Goal: Check status: Check status

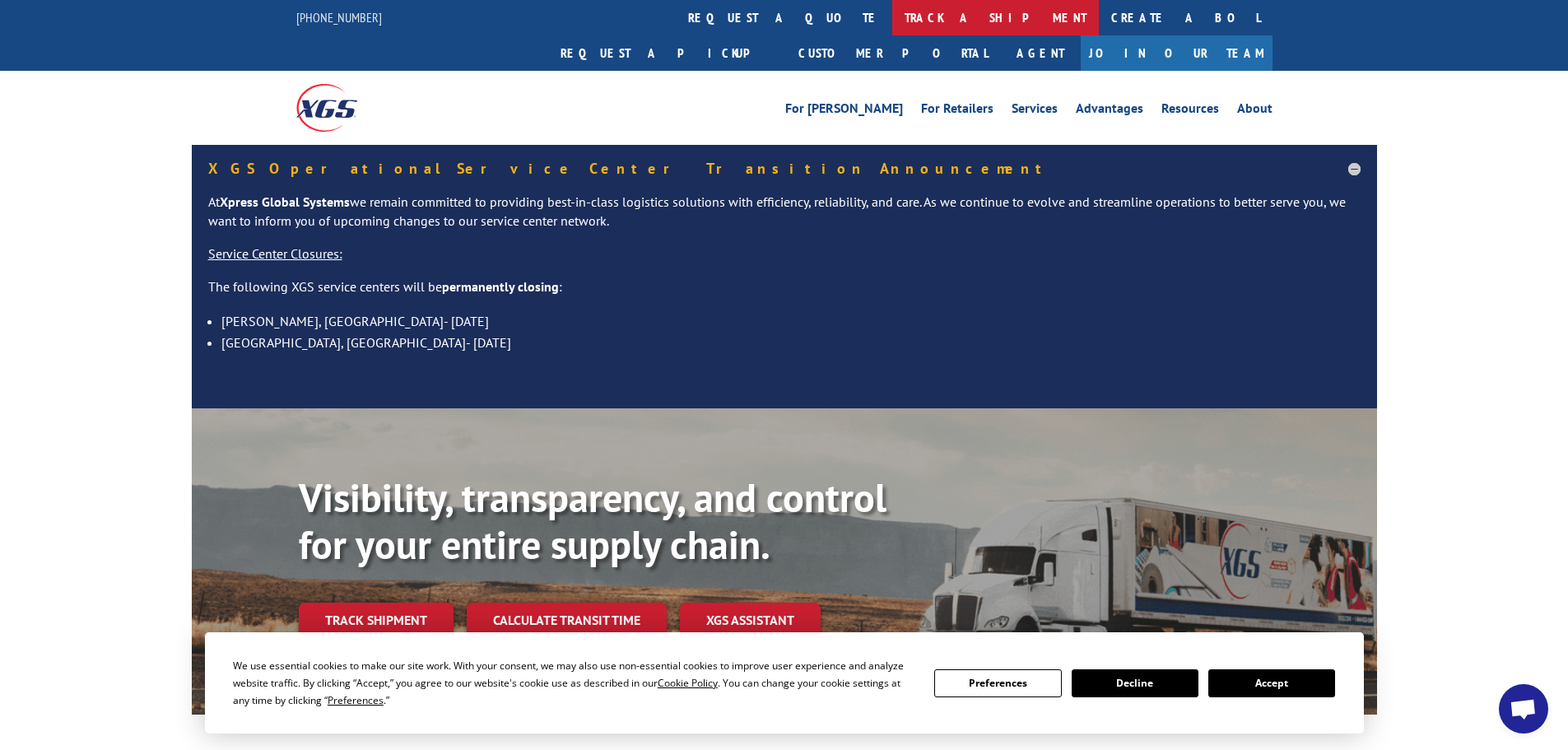
click at [893, 17] on link "track a shipment" at bounding box center [996, 17] width 207 height 36
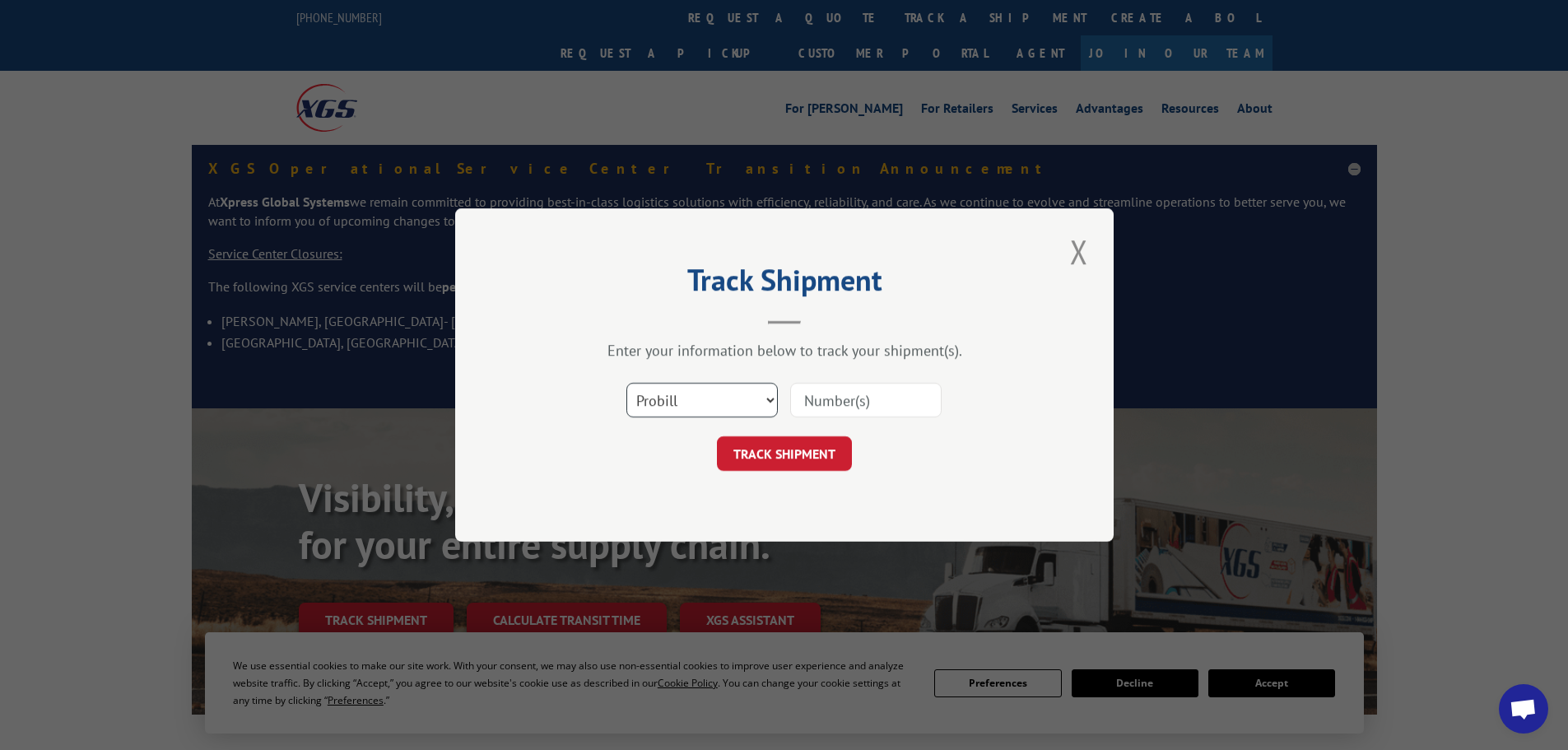
click at [719, 403] on select "Select category... Probill BOL PO" at bounding box center [703, 400] width 152 height 35
select select "bol"
click at [627, 383] on select "Select category... Probill BOL PO" at bounding box center [703, 400] width 152 height 35
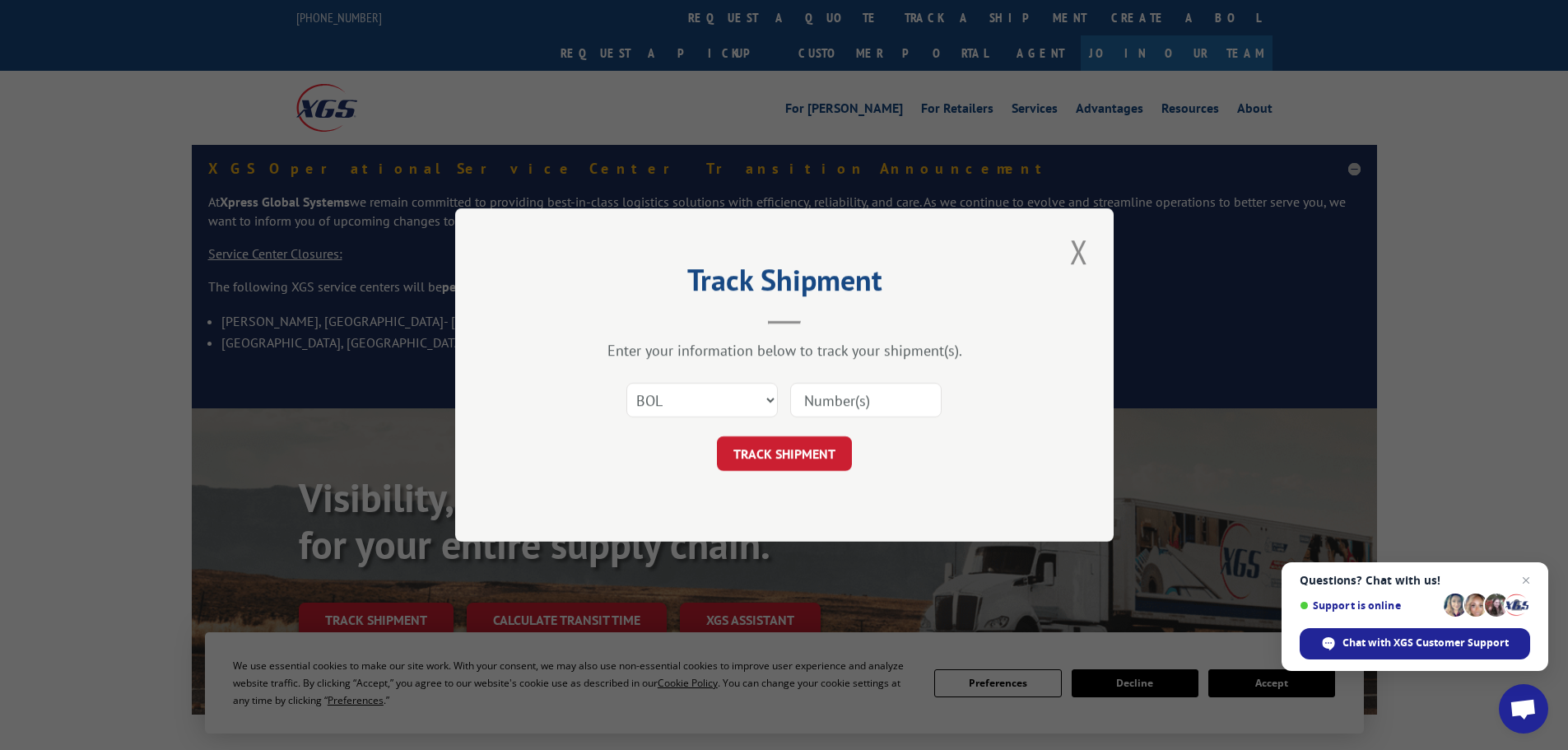
click at [812, 407] on input at bounding box center [866, 400] width 152 height 35
type input "5942980"
click at [814, 451] on button "TRACK SHIPMENT" at bounding box center [785, 453] width 135 height 35
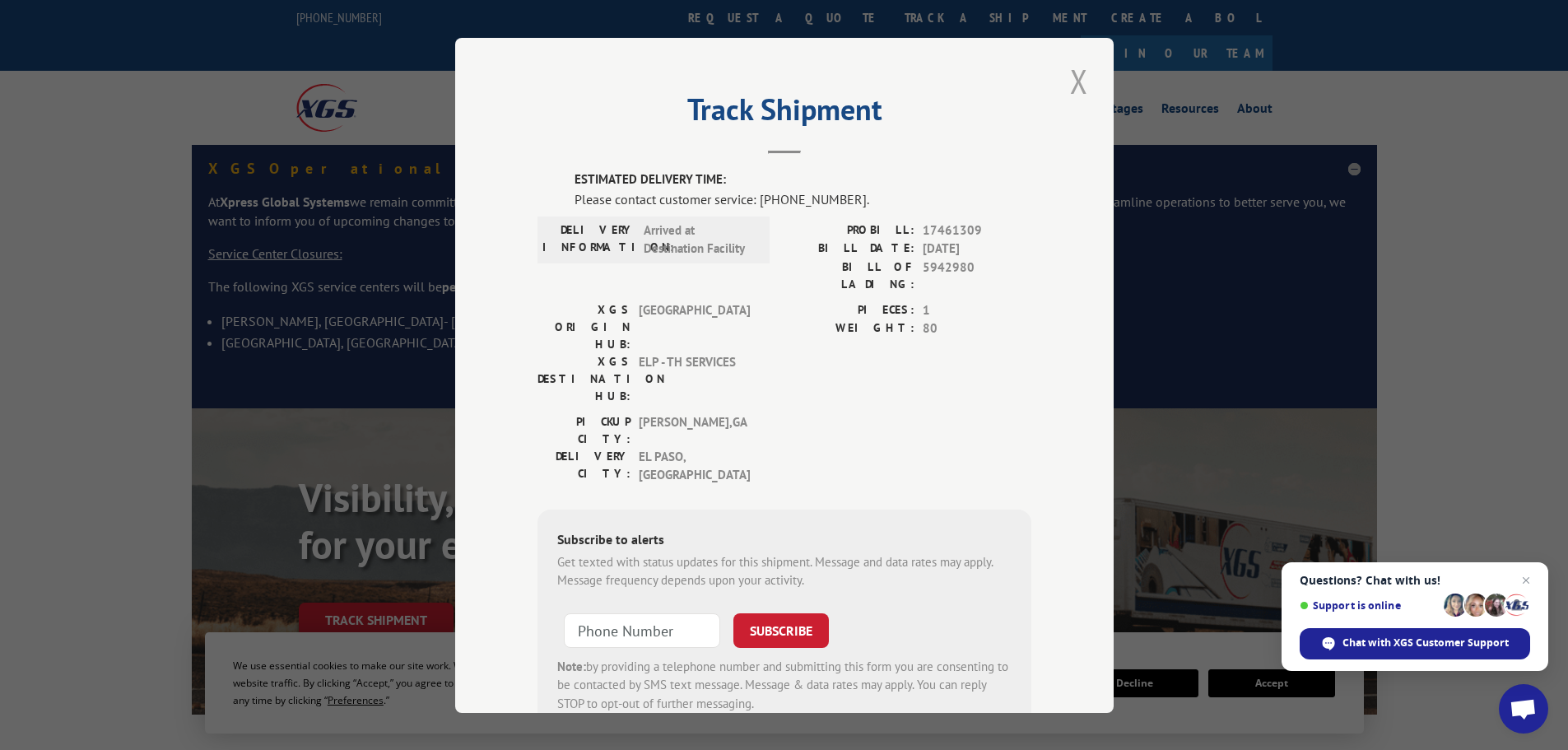
click at [1074, 79] on button "Close modal" at bounding box center [1079, 81] width 28 height 46
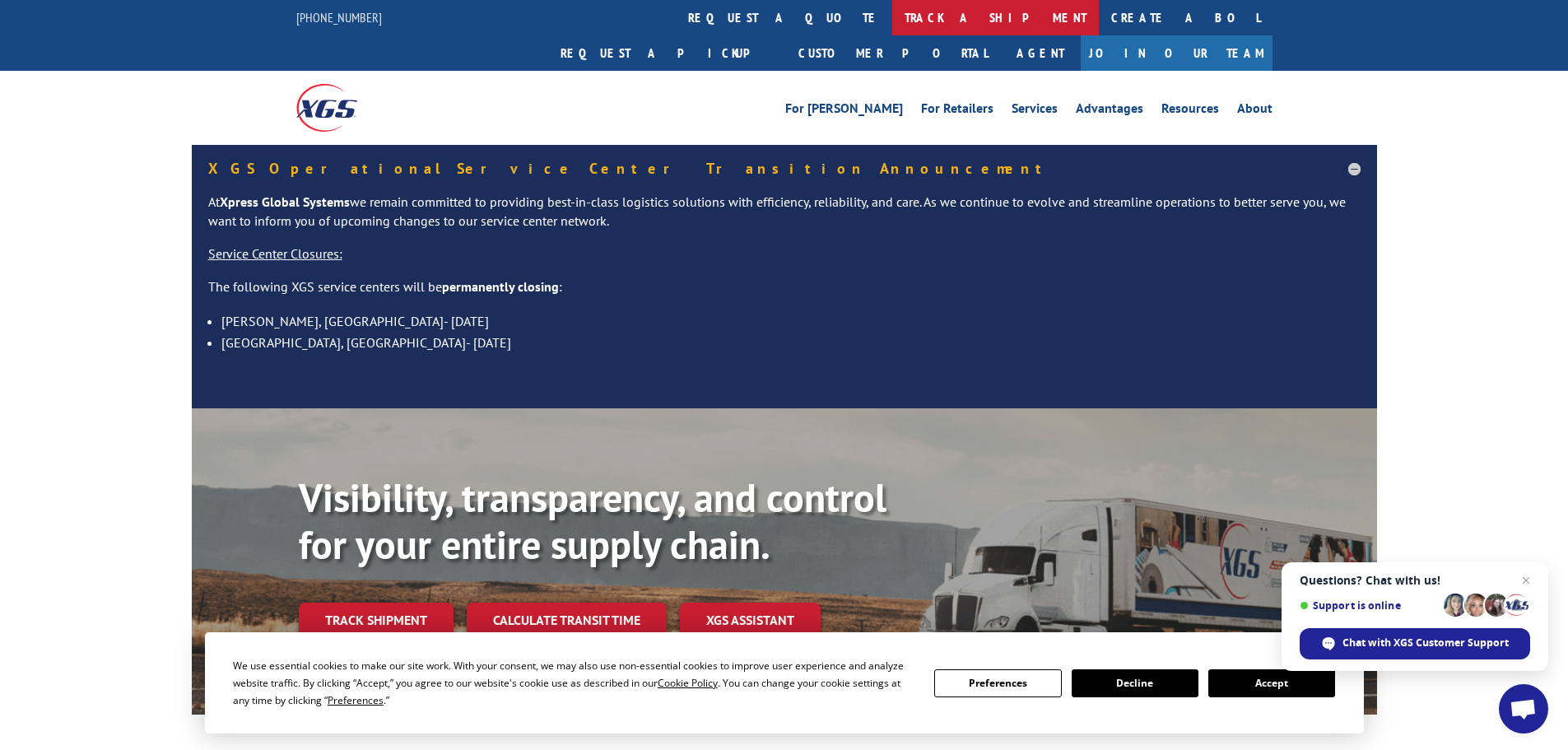
click at [893, 29] on link "track a shipment" at bounding box center [996, 17] width 207 height 36
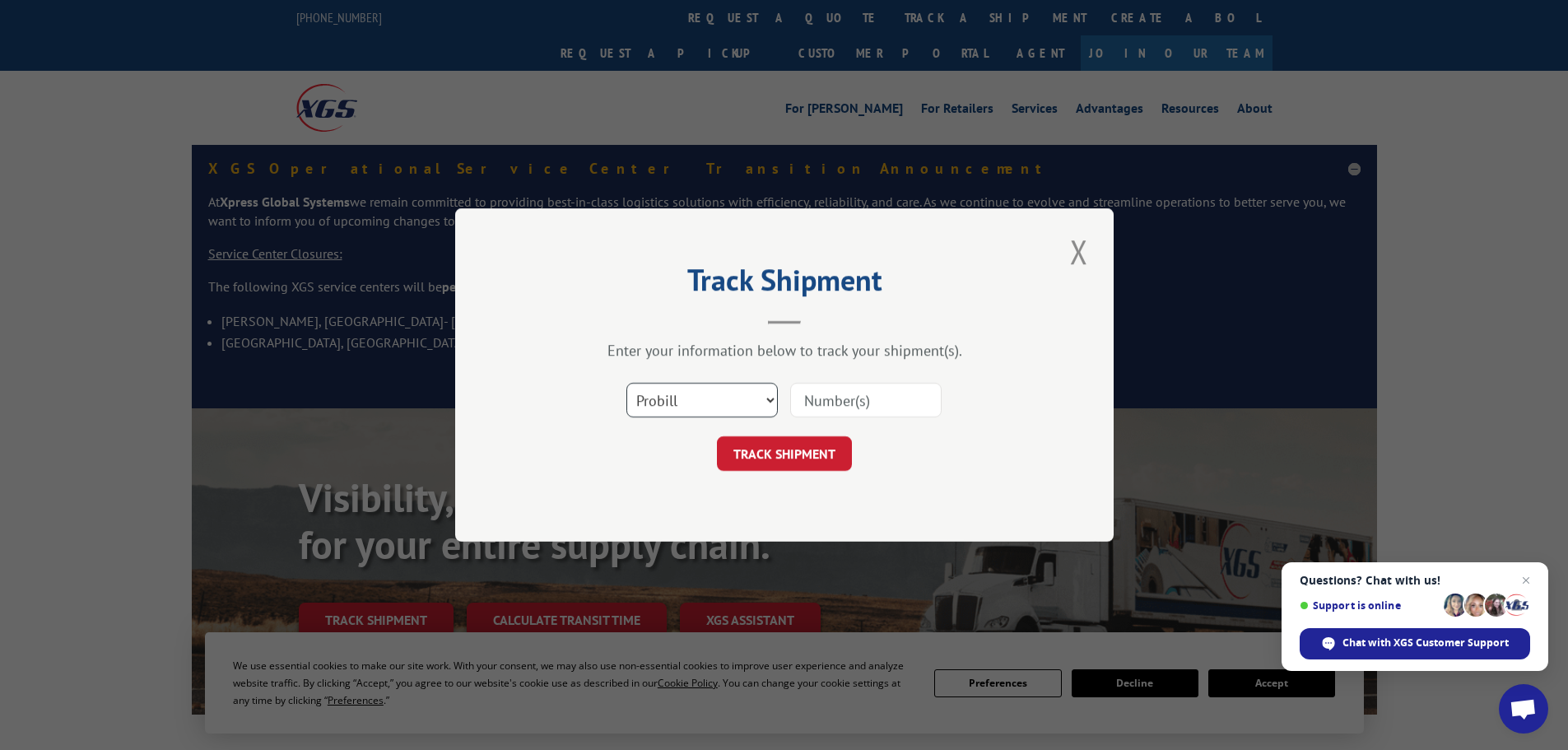
click at [677, 401] on select "Select category... Probill BOL PO" at bounding box center [703, 400] width 152 height 35
select select "bol"
click at [627, 383] on select "Select category... Probill BOL PO" at bounding box center [703, 400] width 152 height 35
click at [843, 395] on input at bounding box center [866, 400] width 152 height 35
type input "419687"
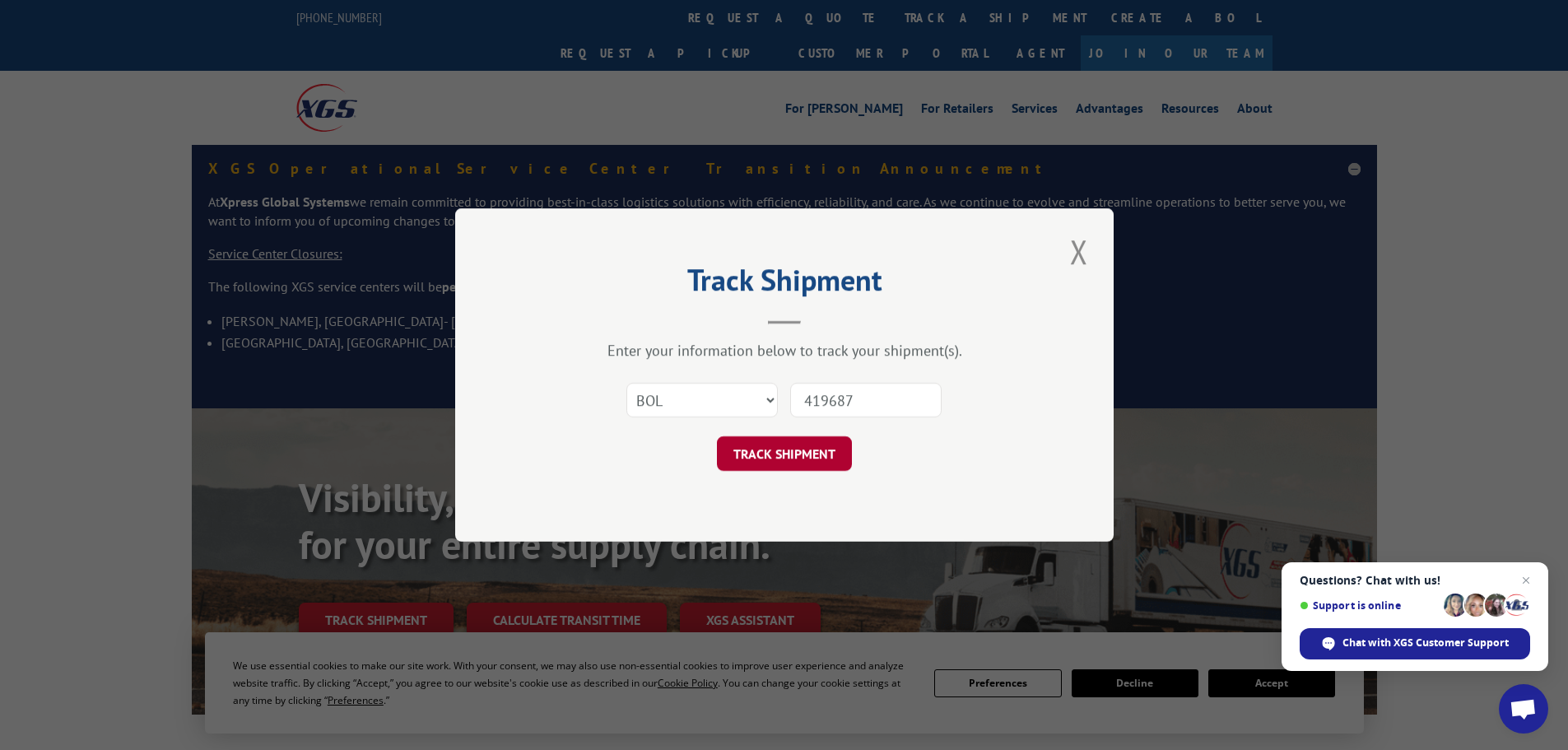
click at [793, 453] on button "TRACK SHIPMENT" at bounding box center [785, 453] width 135 height 35
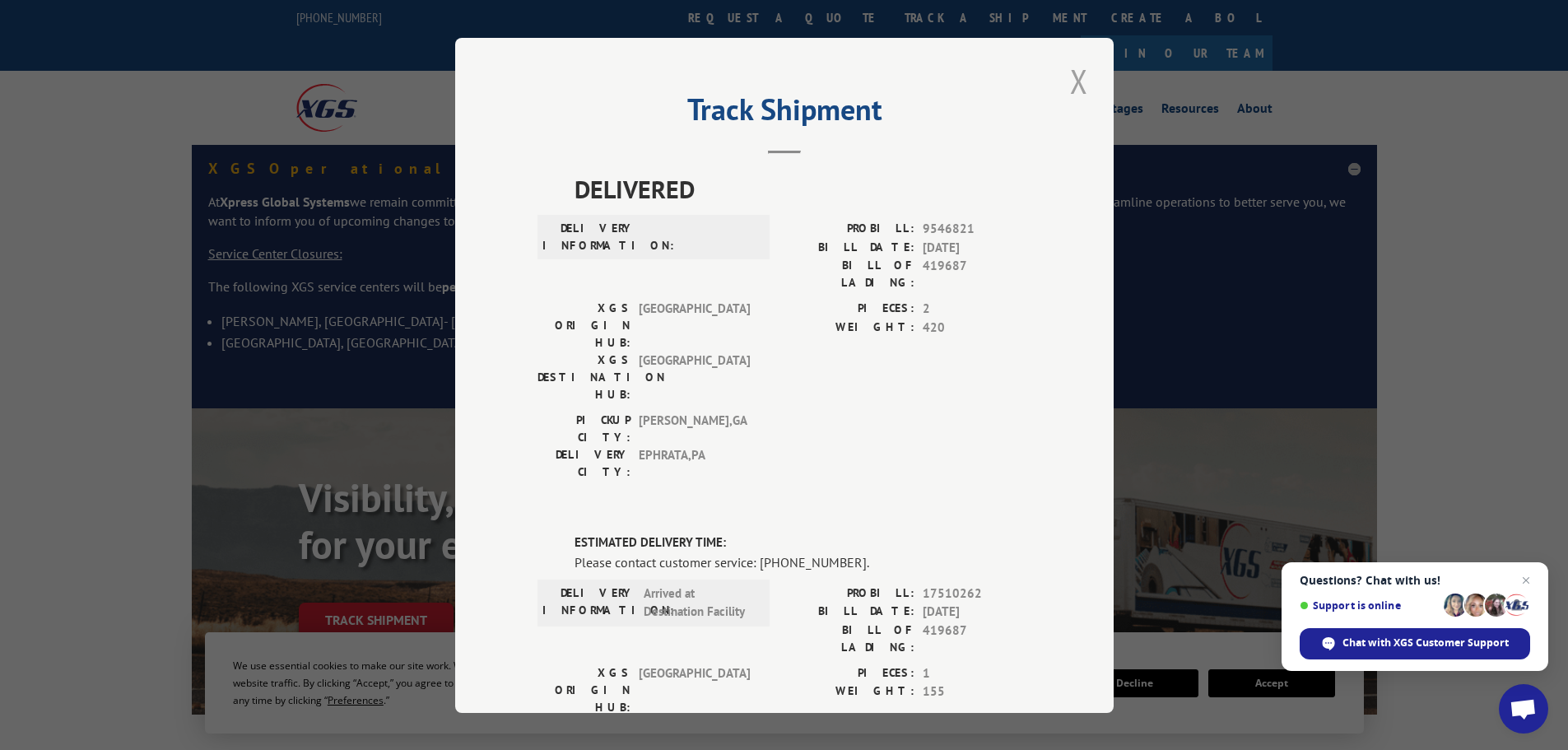
click at [1065, 76] on button "Close modal" at bounding box center [1079, 81] width 28 height 46
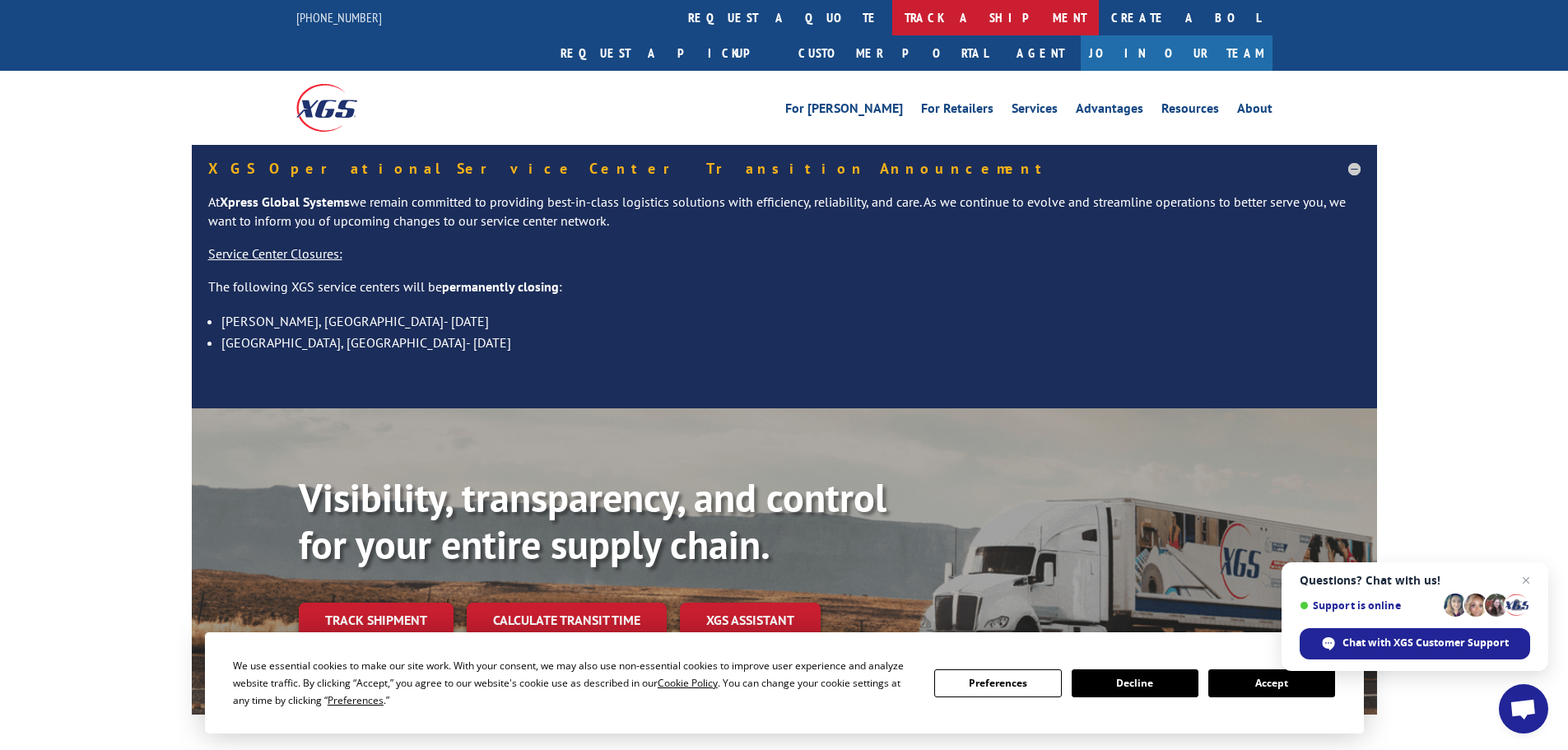
click at [893, 16] on link "track a shipment" at bounding box center [996, 17] width 207 height 36
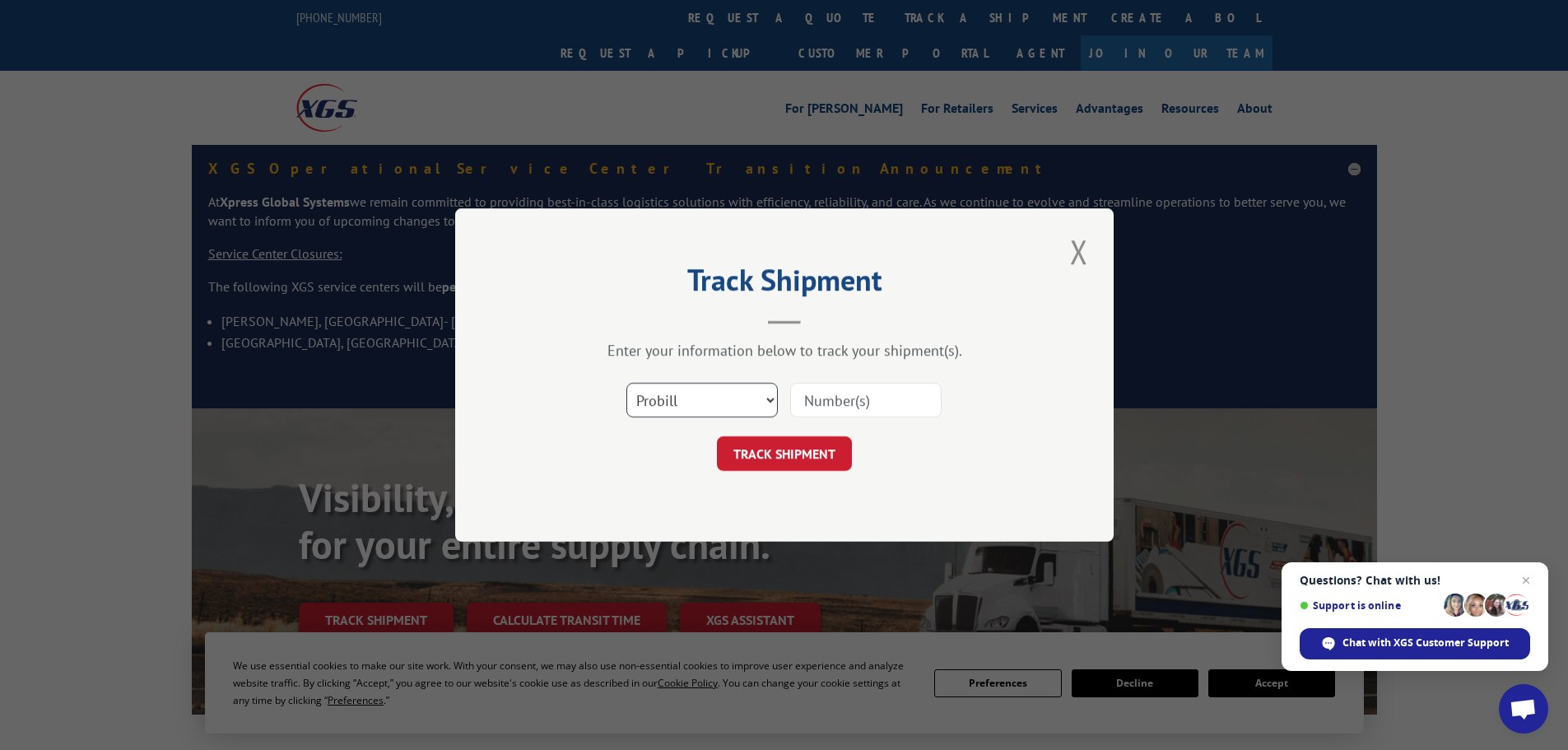
click at [710, 395] on select "Select category... Probill BOL PO" at bounding box center [703, 400] width 152 height 35
select select "bol"
click at [627, 383] on select "Select category... Probill BOL PO" at bounding box center [703, 400] width 152 height 35
click at [806, 389] on input at bounding box center [866, 400] width 152 height 35
type input "4846968"
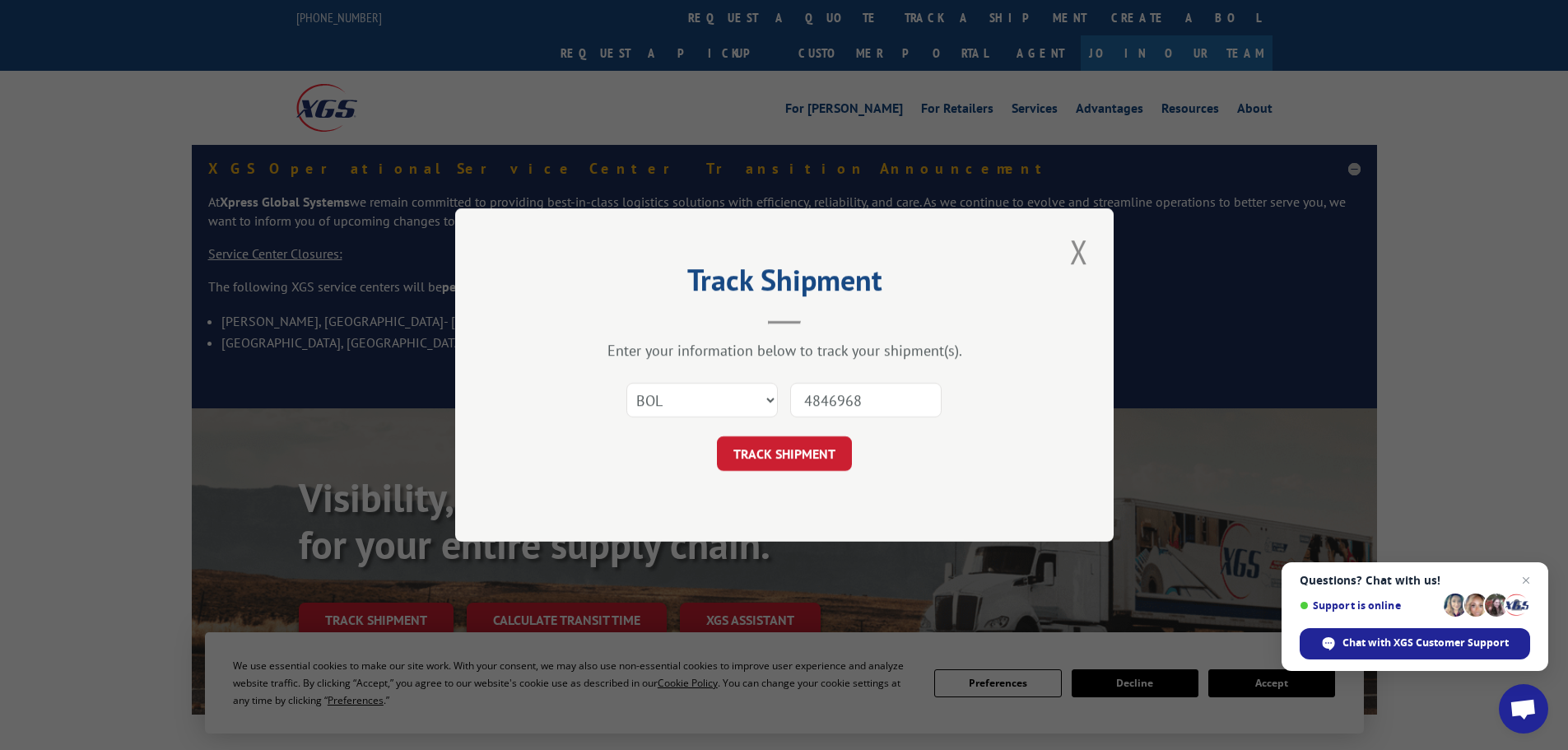
click at [717, 436] on button "TRACK SHIPMENT" at bounding box center [785, 453] width 135 height 35
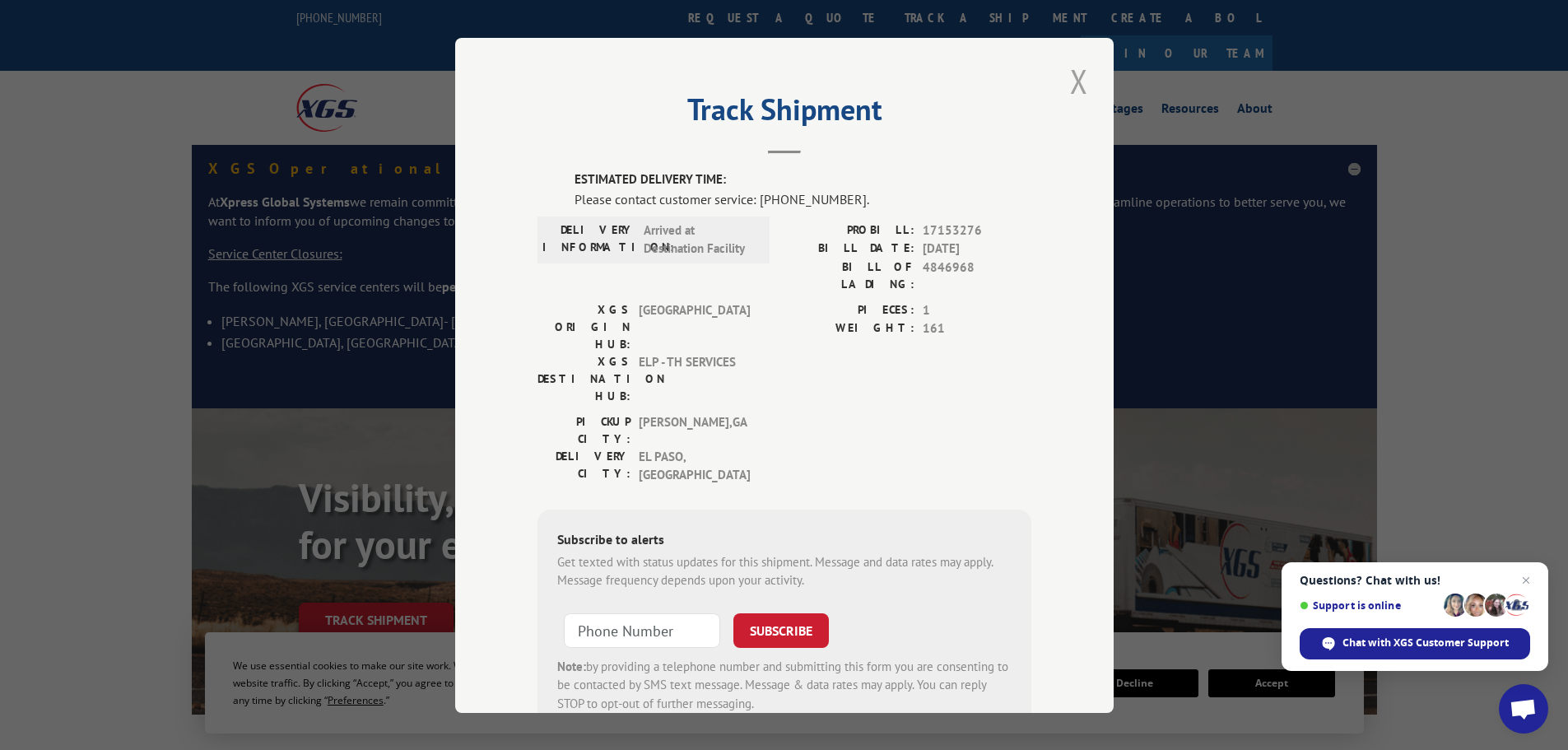
click at [1072, 86] on button "Close modal" at bounding box center [1079, 81] width 28 height 46
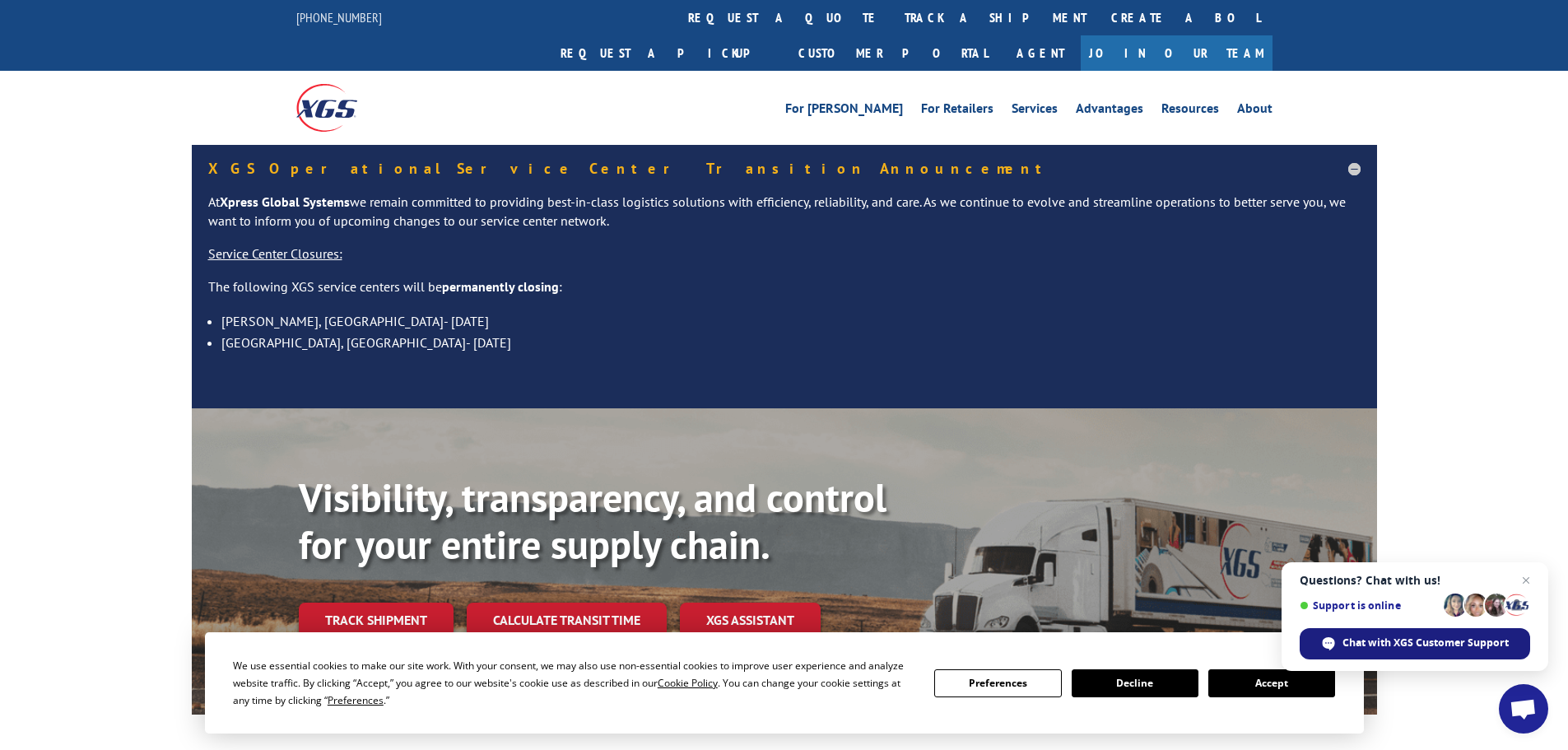
click at [1463, 638] on span "Chat with XGS Customer Support" at bounding box center [1425, 642] width 166 height 15
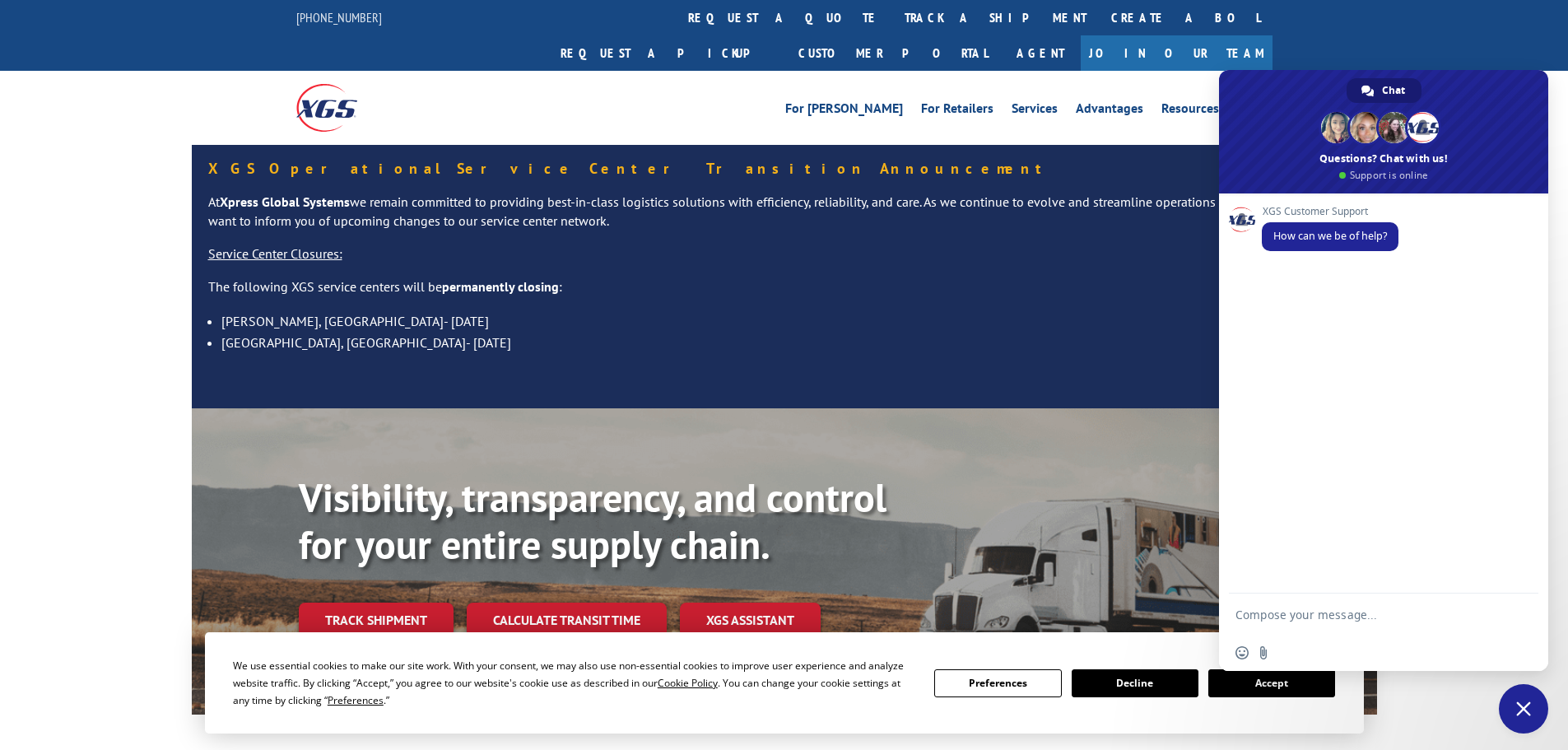
click at [1293, 618] on textarea "Compose your message..." at bounding box center [1367, 614] width 263 height 41
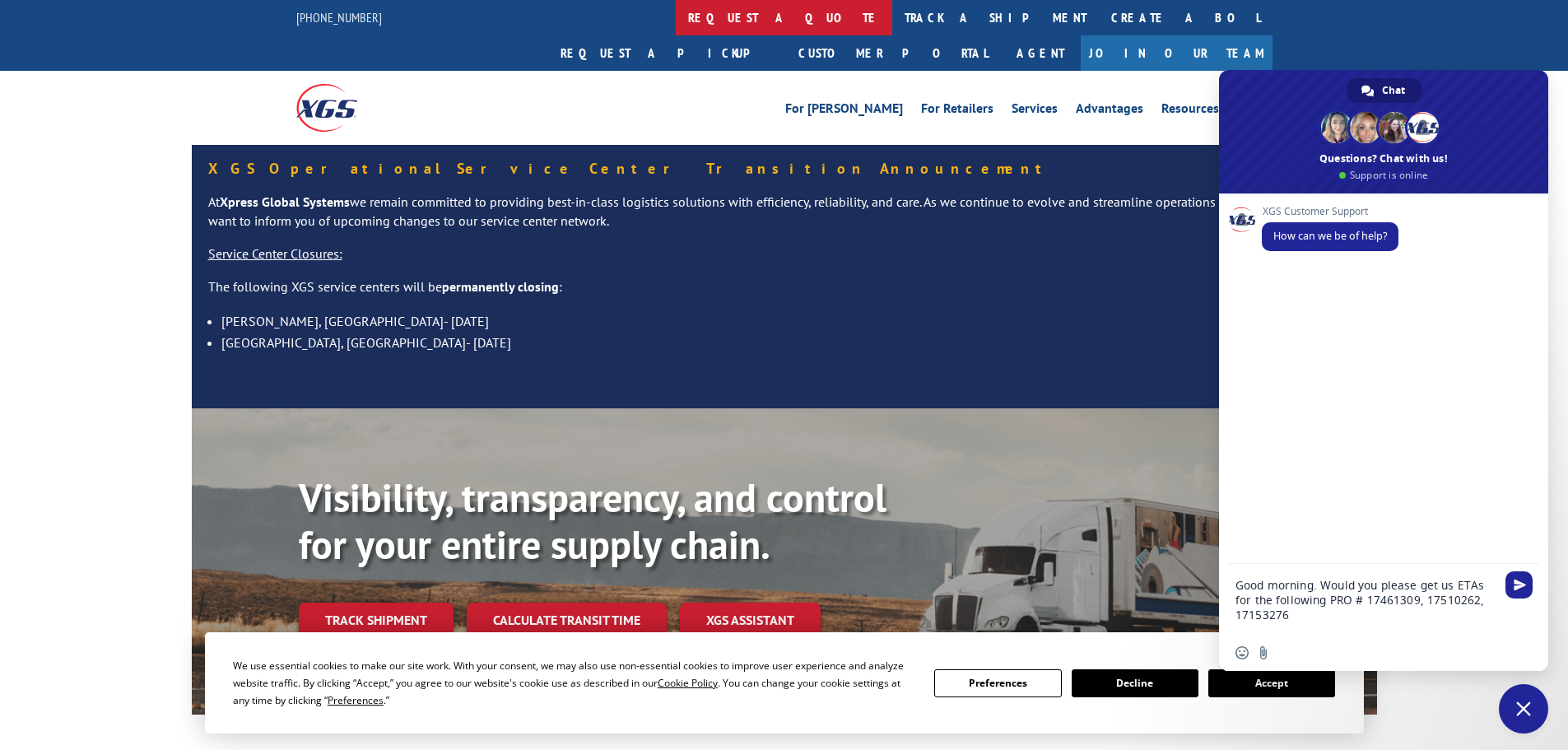
type textarea "Good morning. Would you please get us ETAs for the following PRO # 17461309, 17…"
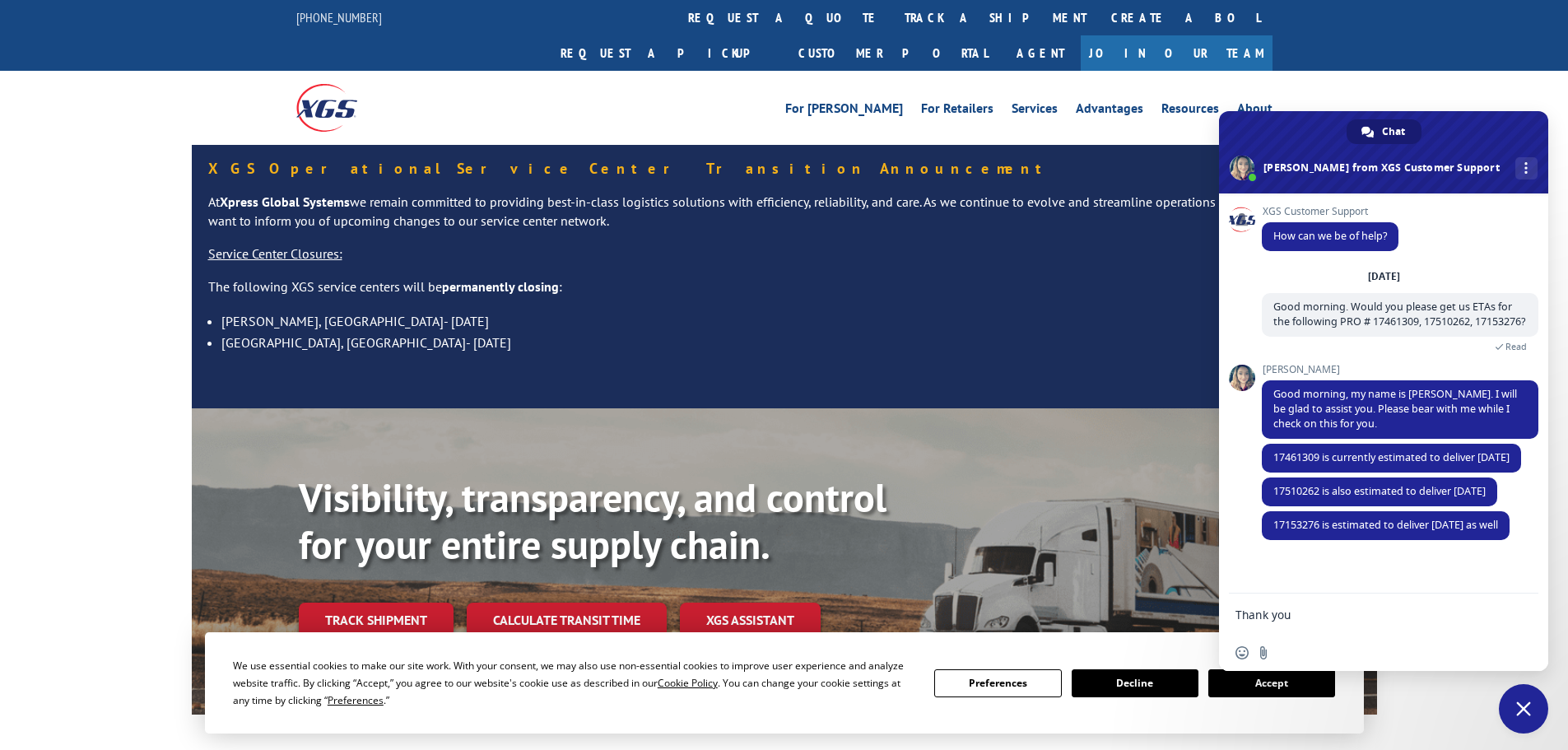
type textarea "Thank you,"
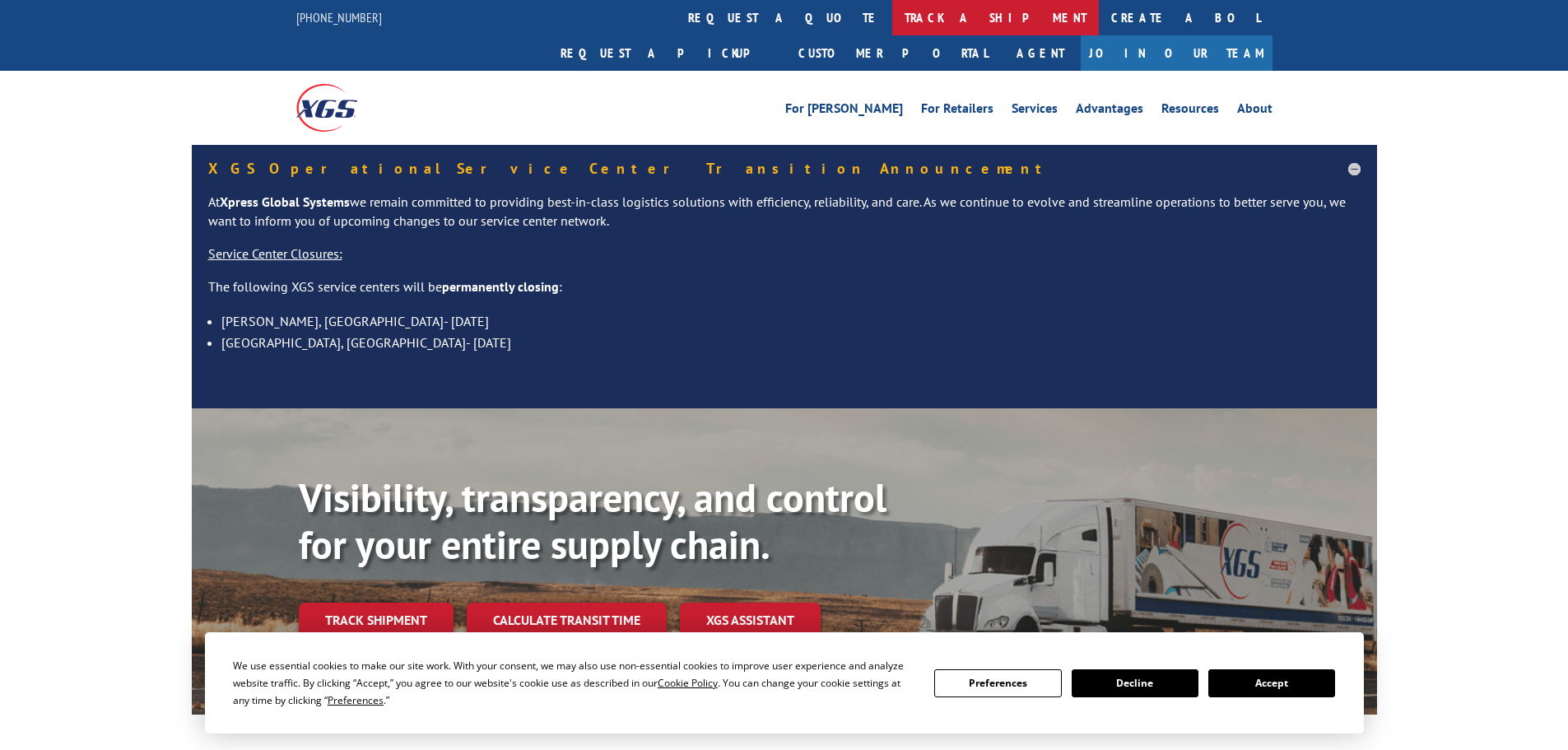
click at [893, 15] on link "track a shipment" at bounding box center [996, 17] width 207 height 36
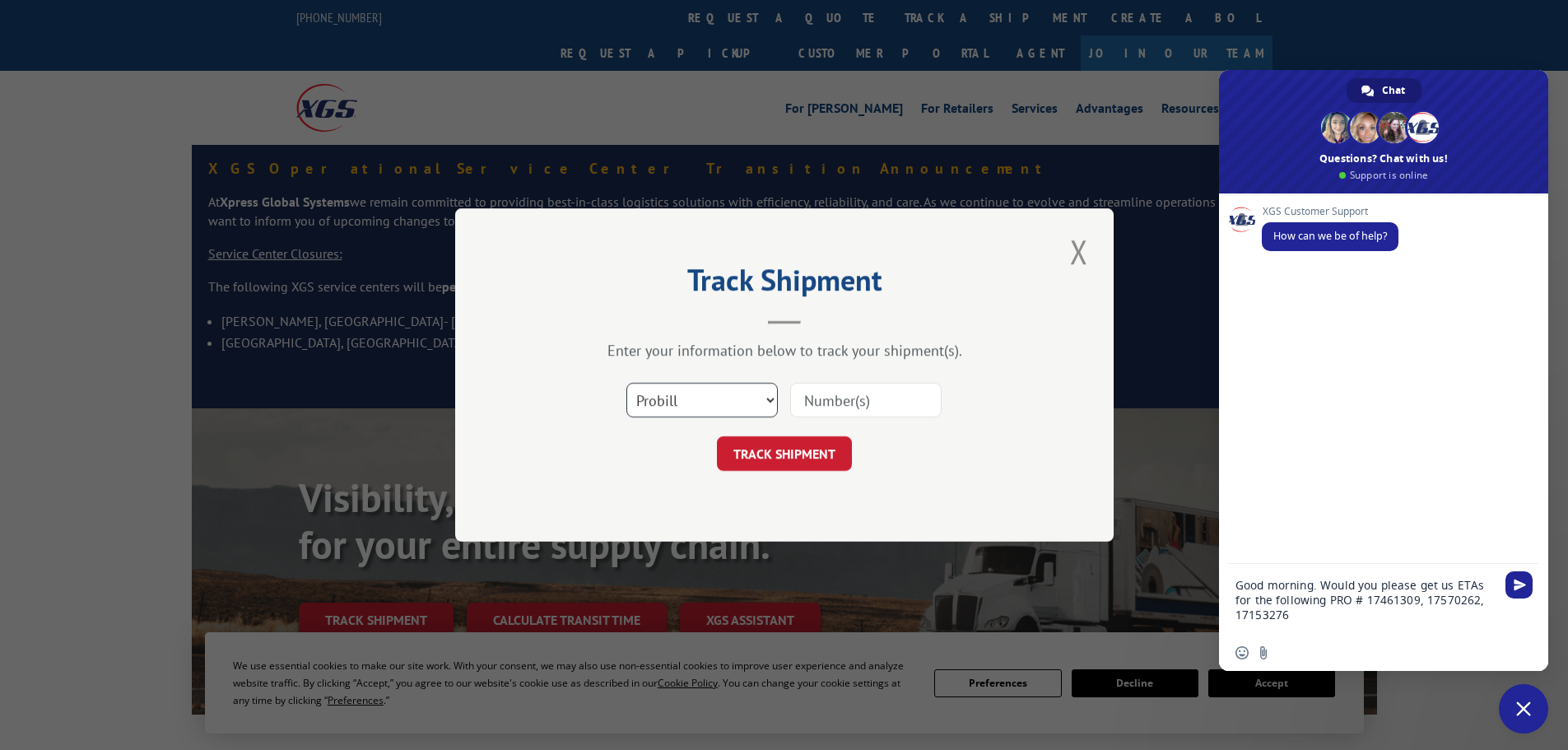
click at [677, 411] on select "Select category... Probill BOL PO" at bounding box center [703, 400] width 152 height 35
select select "bol"
click at [627, 383] on select "Select category... Probill BOL PO" at bounding box center [703, 400] width 152 height 35
click at [819, 401] on input at bounding box center [866, 400] width 152 height 35
paste input "419687"
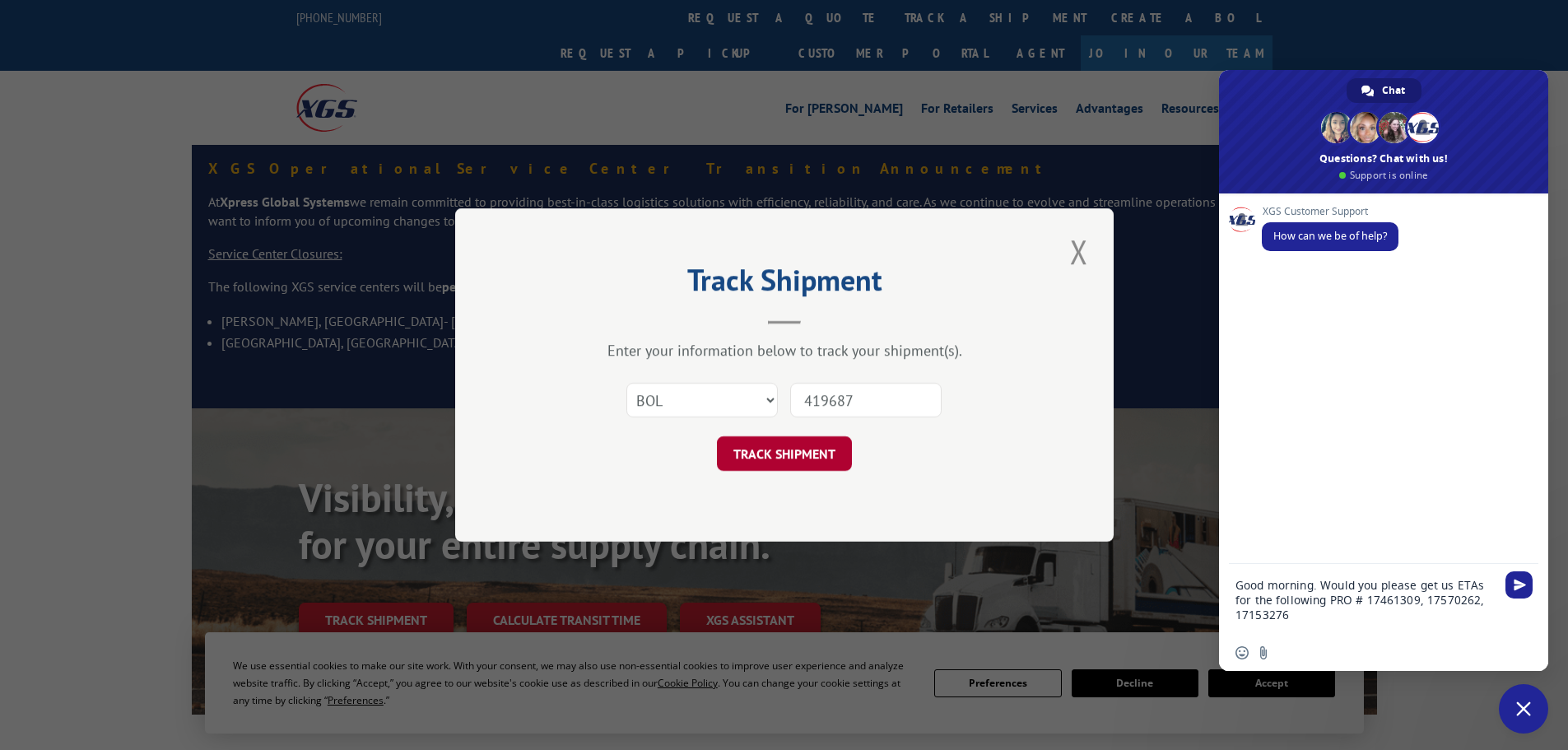
type input "419687"
click at [780, 452] on button "TRACK SHIPMENT" at bounding box center [785, 453] width 135 height 35
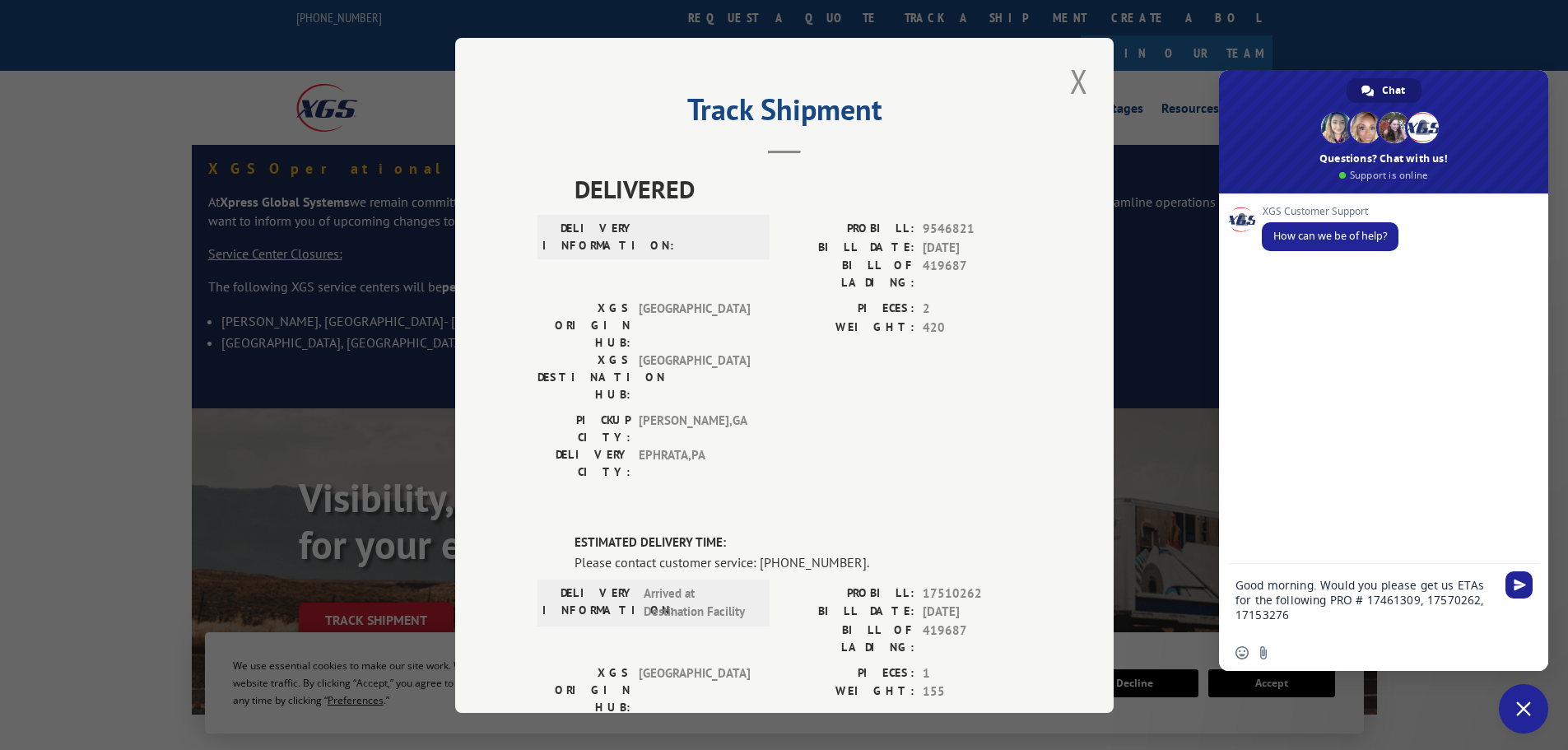
click at [1432, 598] on textarea "Good morning. Would you please get us ETAs for the following PRO # 17461309, 17…" at bounding box center [1367, 598] width 263 height 70
click at [1312, 614] on textarea "Good morning. Would you please get us ETAs for the following PRO # 17461309, 17…" at bounding box center [1367, 598] width 263 height 70
type textarea "Good morning. Would you please get us ETAs for the following PRO # 17461309, 17…"
click at [1520, 582] on span "Send" at bounding box center [1520, 585] width 13 height 13
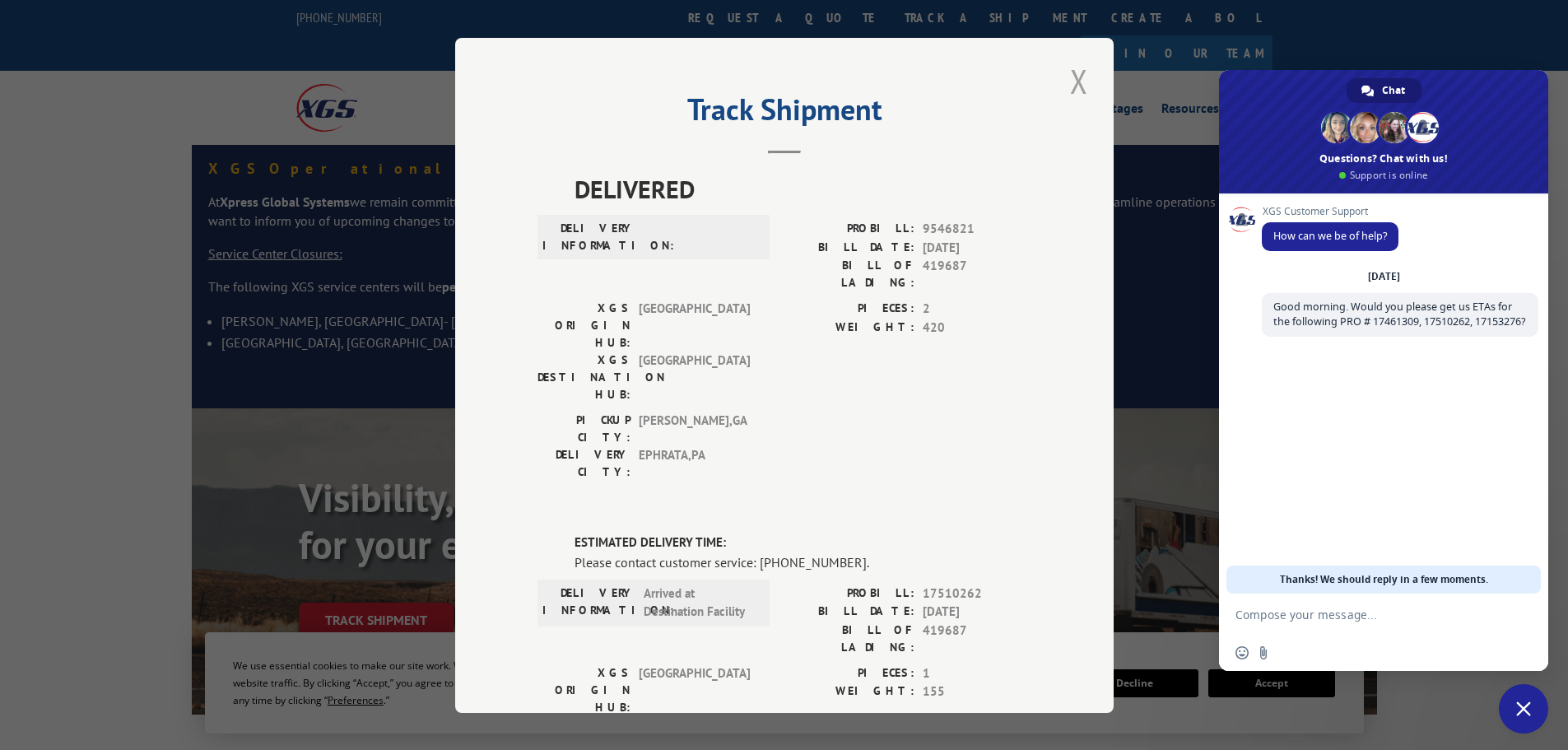
click at [1067, 77] on button "Close modal" at bounding box center [1079, 81] width 28 height 46
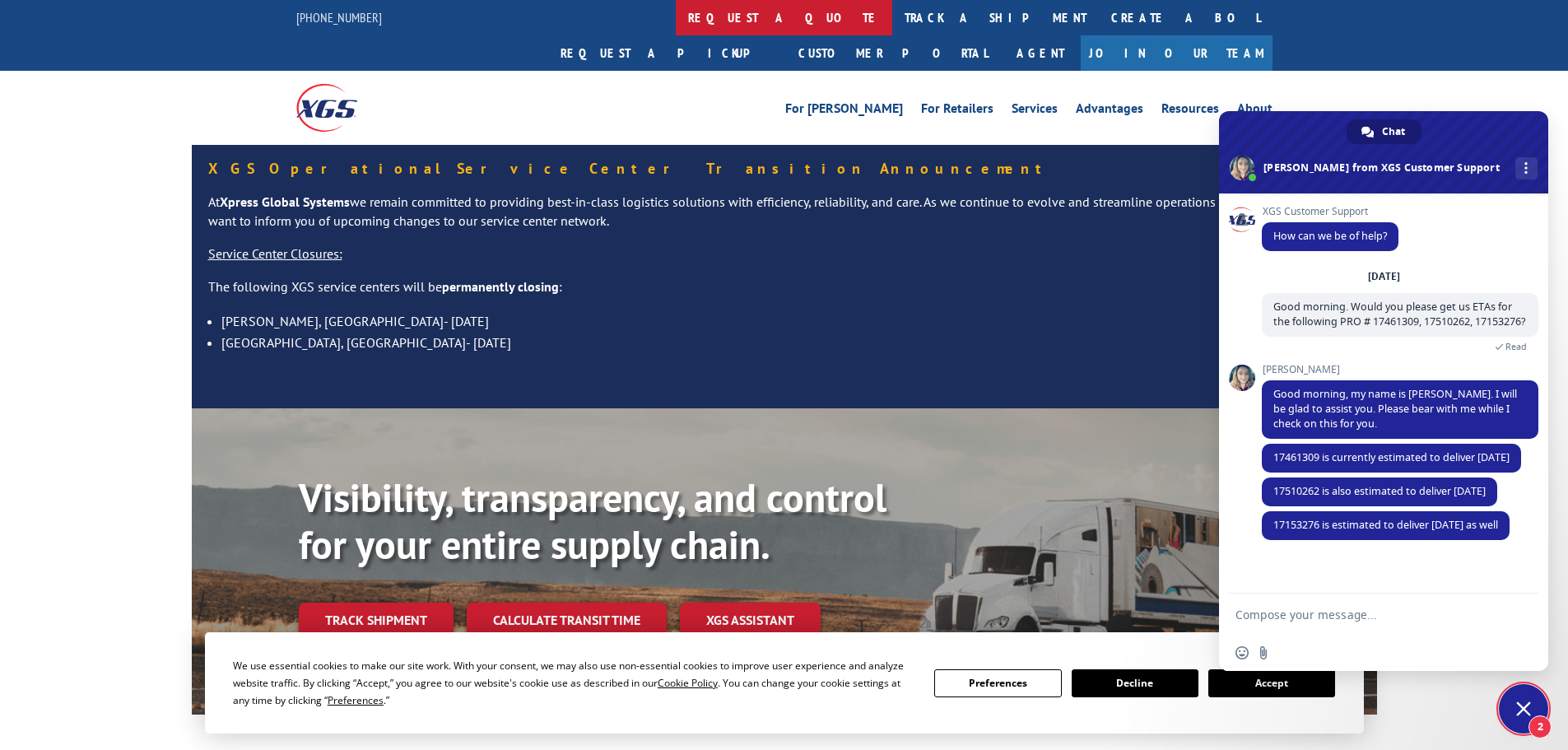
scroll to position [24, 0]
click at [1294, 625] on textarea "Compose your message..." at bounding box center [1367, 614] width 263 height 41
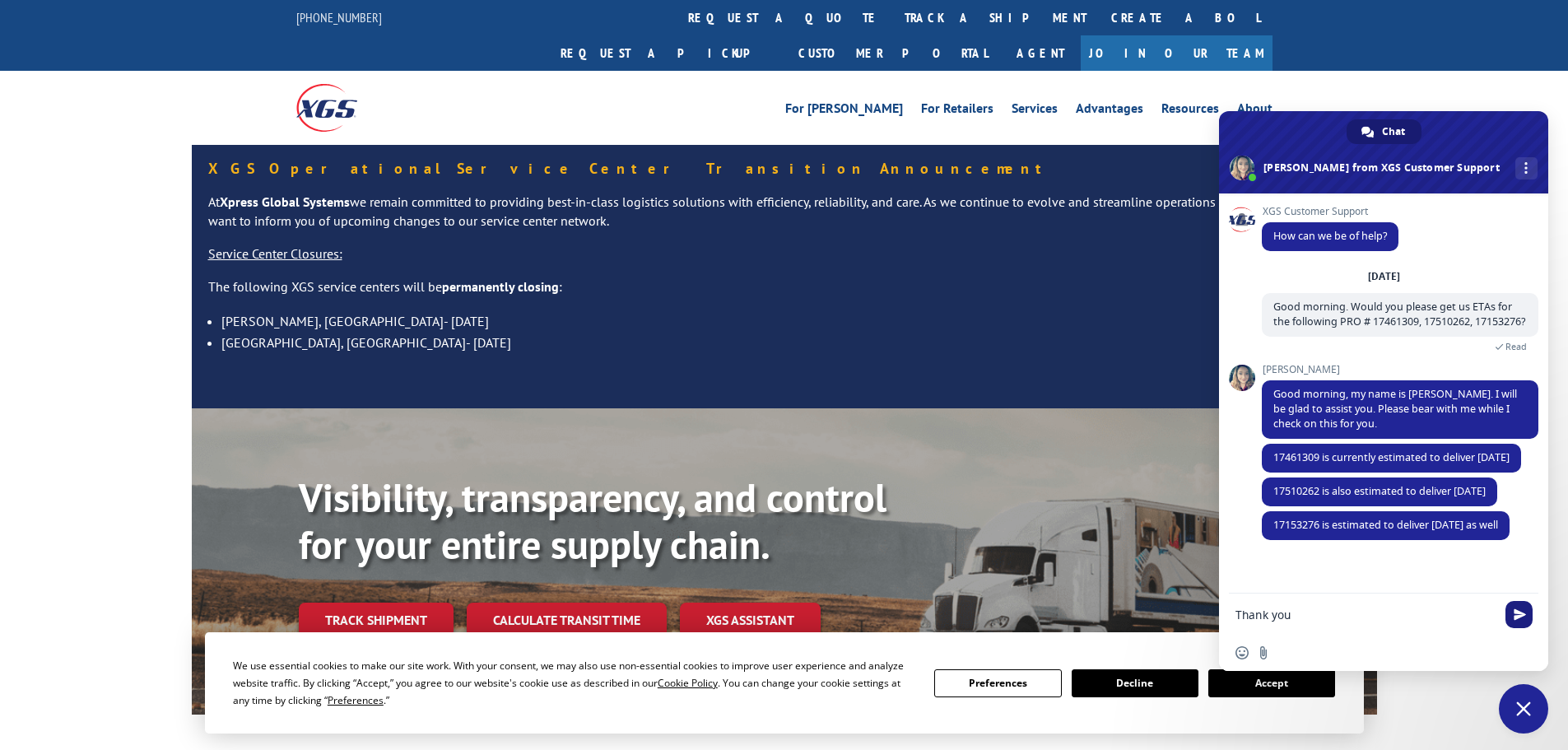
type textarea "Thank you"
click at [1520, 618] on span "Send" at bounding box center [1520, 615] width 13 height 13
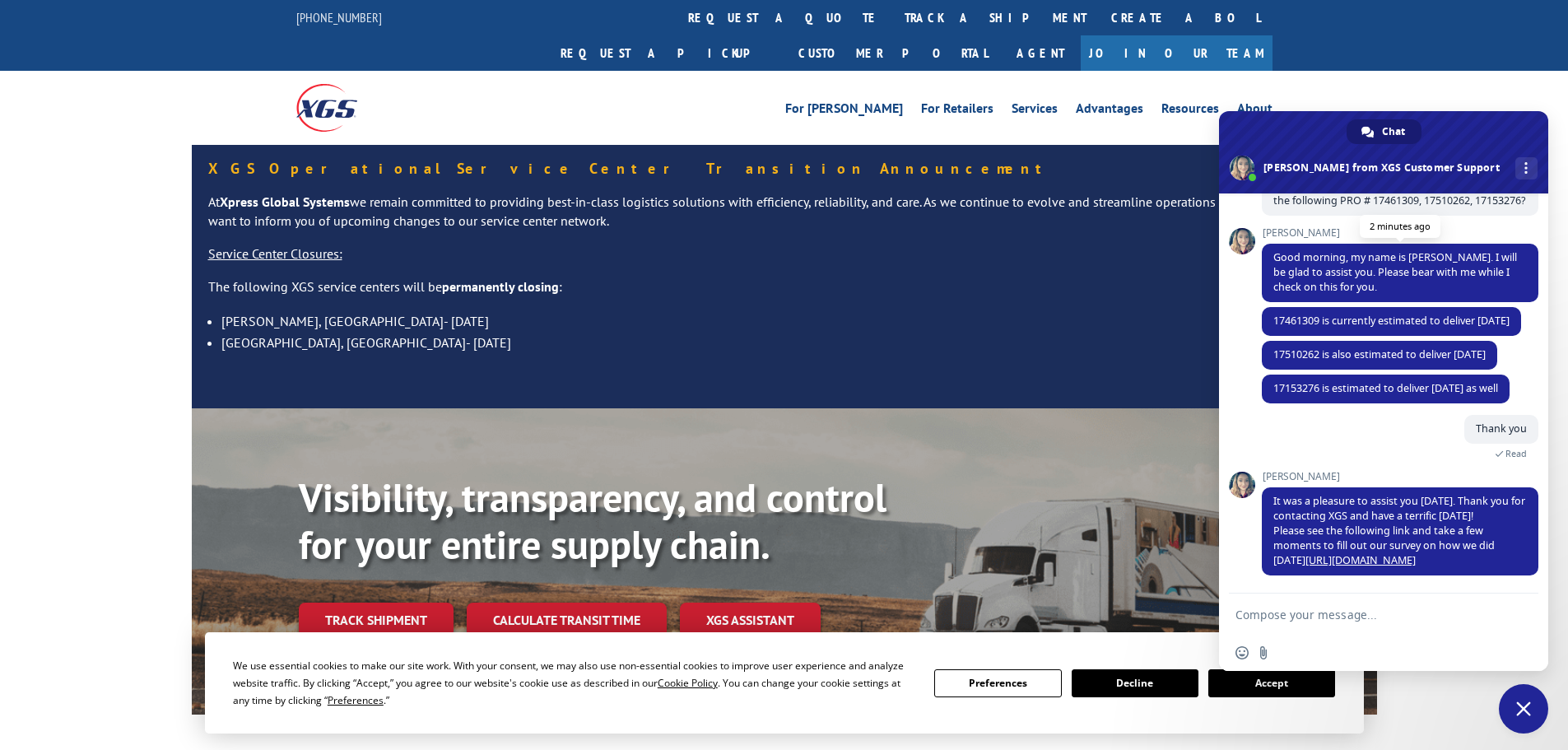
scroll to position [0, 0]
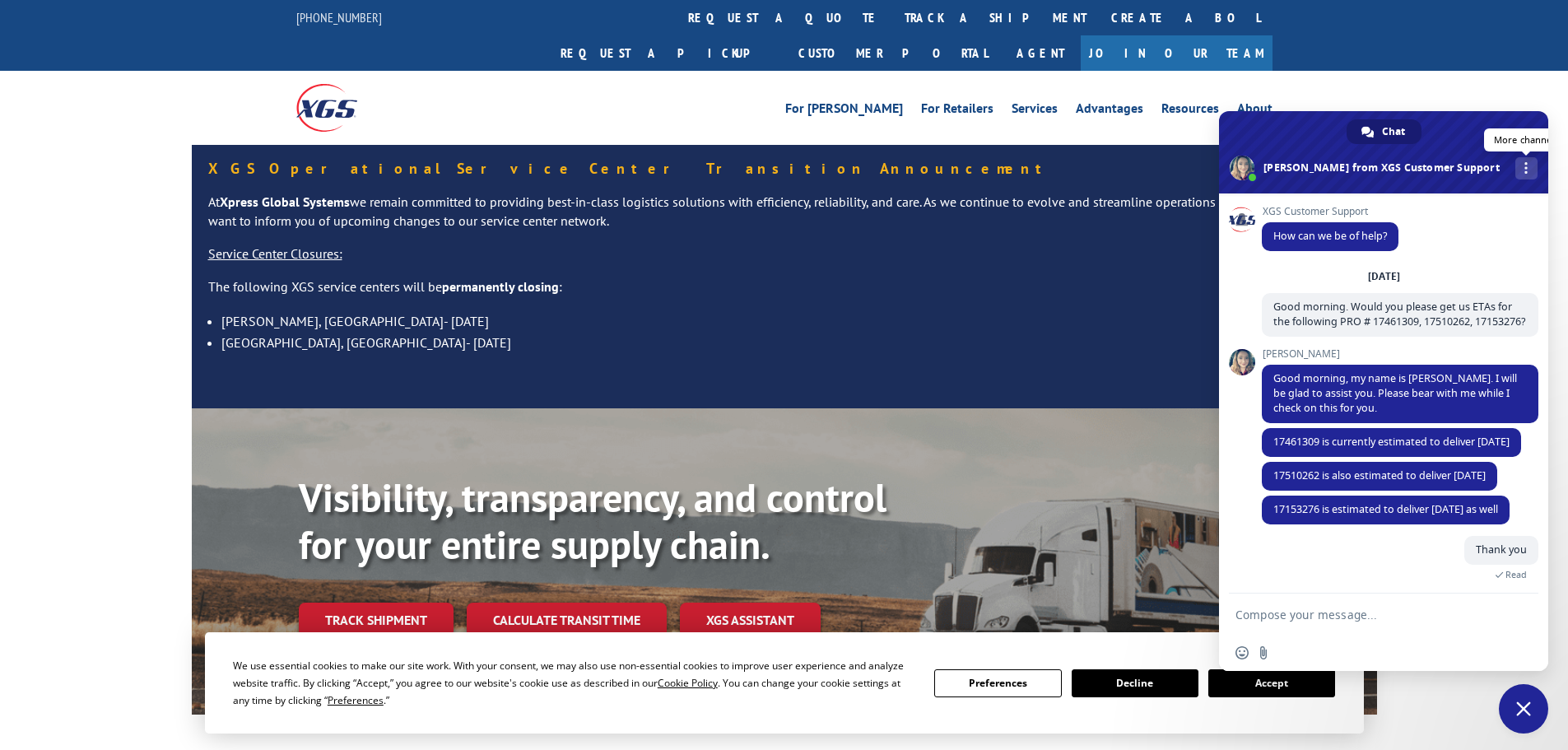
click at [1516, 174] on link "More channels" at bounding box center [1527, 168] width 22 height 22
click at [1009, 278] on p "The following XGS service centers will be permanently closing :" at bounding box center [784, 294] width 1152 height 33
